Goal: Find specific page/section: Find specific page/section

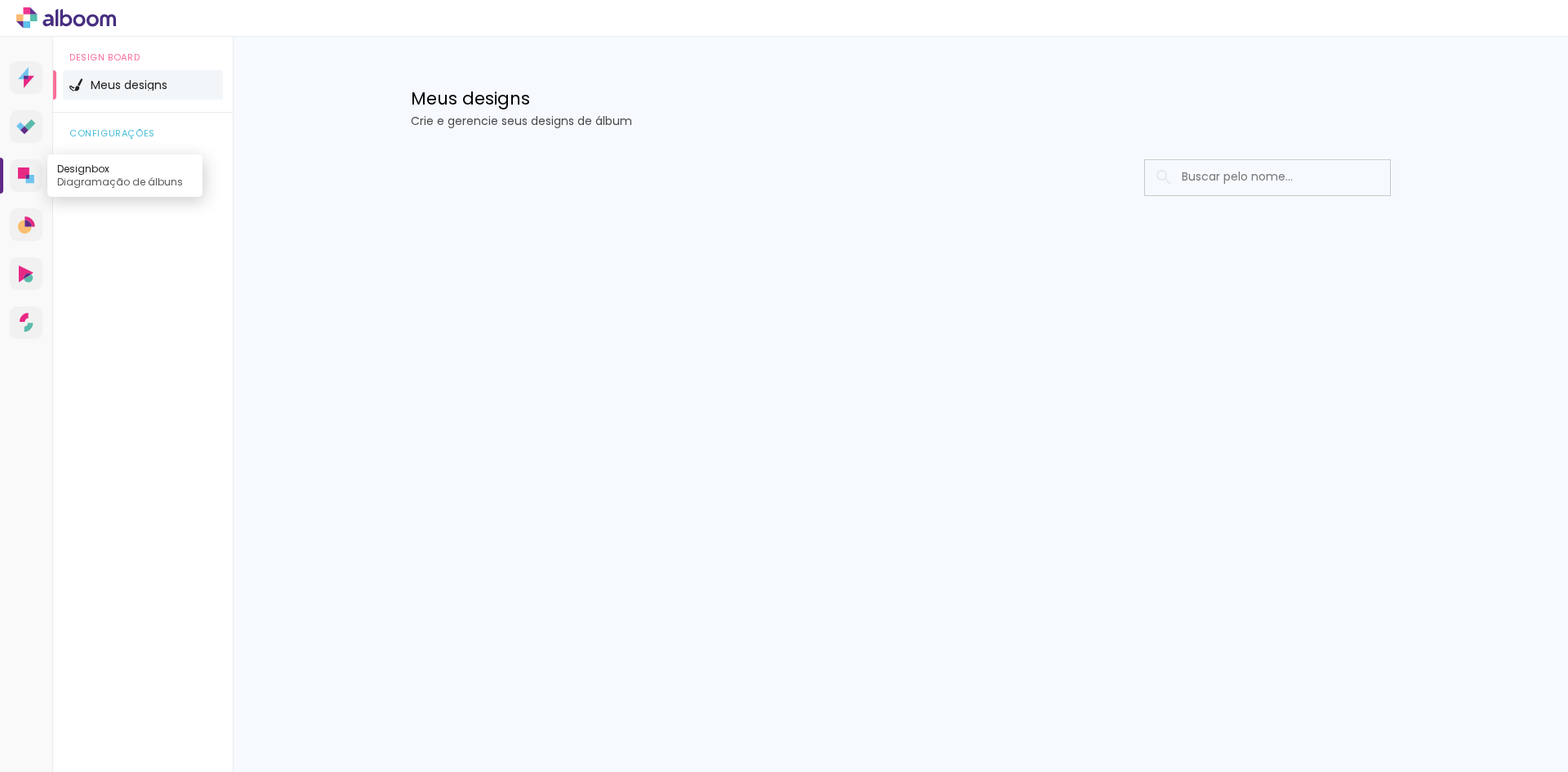
click at [19, 178] on icon at bounding box center [24, 173] width 11 height 11
